Goal: Navigation & Orientation: Understand site structure

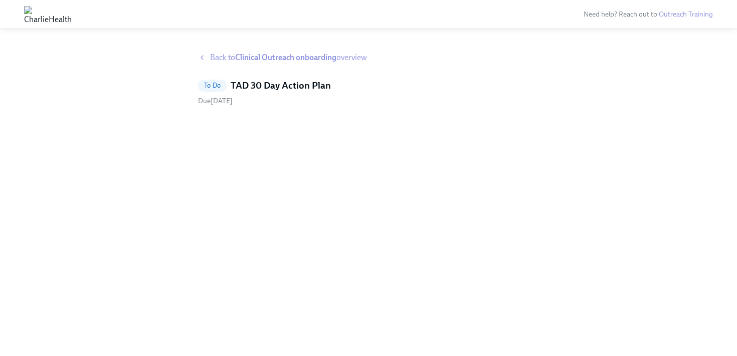
click at [297, 63] on div "Back to Clinical Outreach onboarding overview To Do TAD 30 Day Action Plan Due …" at bounding box center [368, 192] width 341 height 280
click at [294, 61] on strong "Clinical Outreach onboarding" at bounding box center [285, 58] width 101 height 10
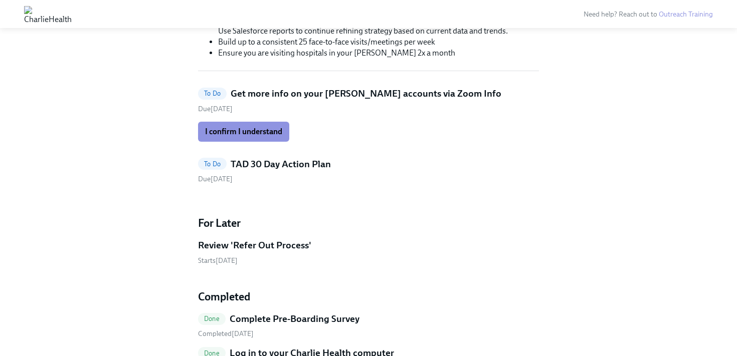
scroll to position [186, 0]
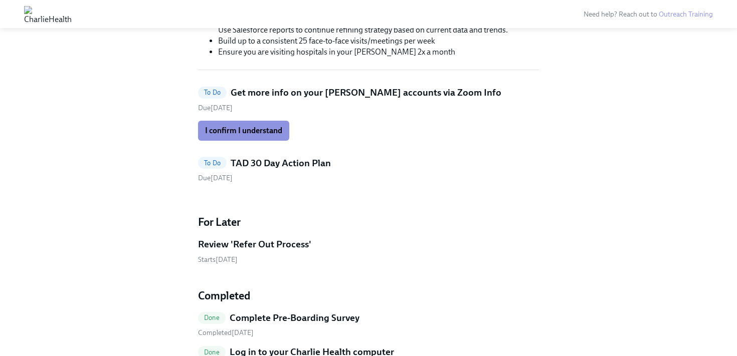
click at [308, 165] on h5 "TAD 30 Day Action Plan" at bounding box center [281, 163] width 100 height 13
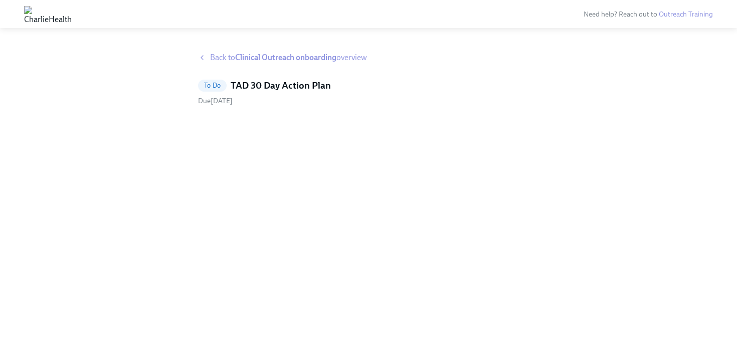
click at [284, 181] on div "Back to Clinical Outreach onboarding overview To Do TAD 30 Day Action Plan Due …" at bounding box center [368, 192] width 341 height 280
click at [243, 60] on strong "Clinical Outreach onboarding" at bounding box center [285, 58] width 101 height 10
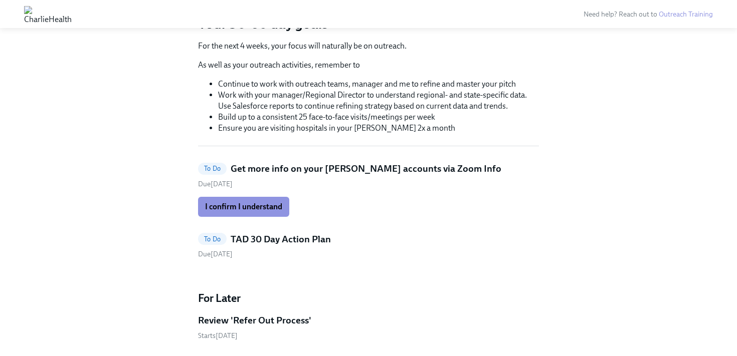
scroll to position [110, 0]
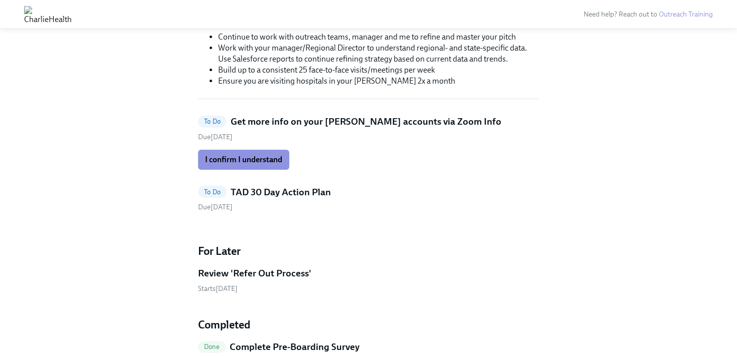
scroll to position [157, 0]
